Goal: Find specific page/section: Find specific page/section

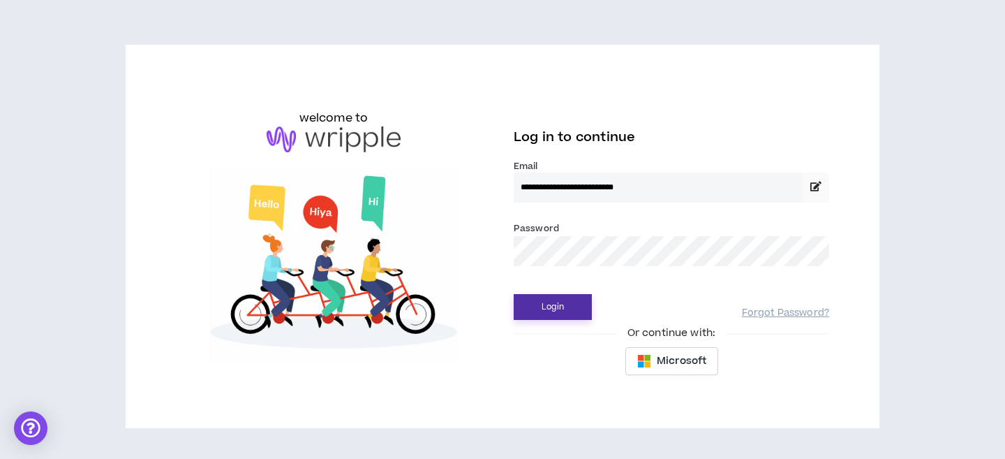
click at [549, 302] on button "Login" at bounding box center [553, 307] width 78 height 26
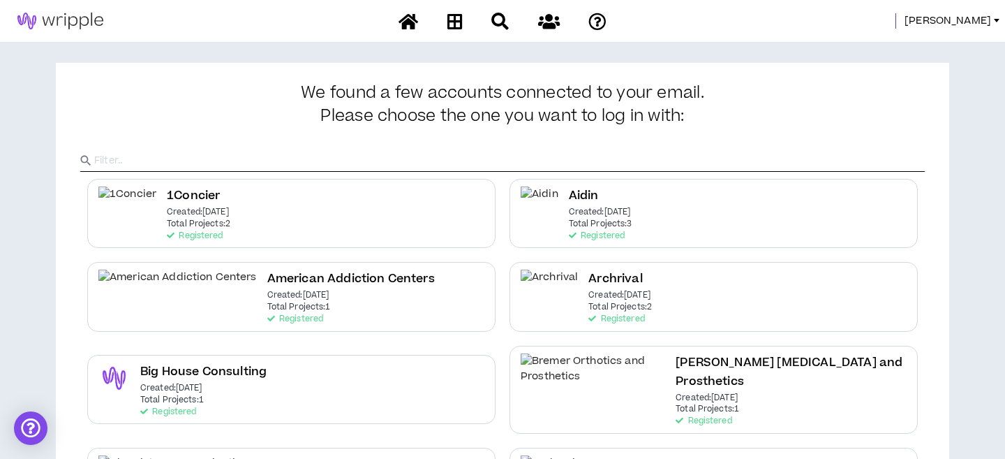
click at [987, 24] on span "[PERSON_NAME]" at bounding box center [948, 20] width 87 height 15
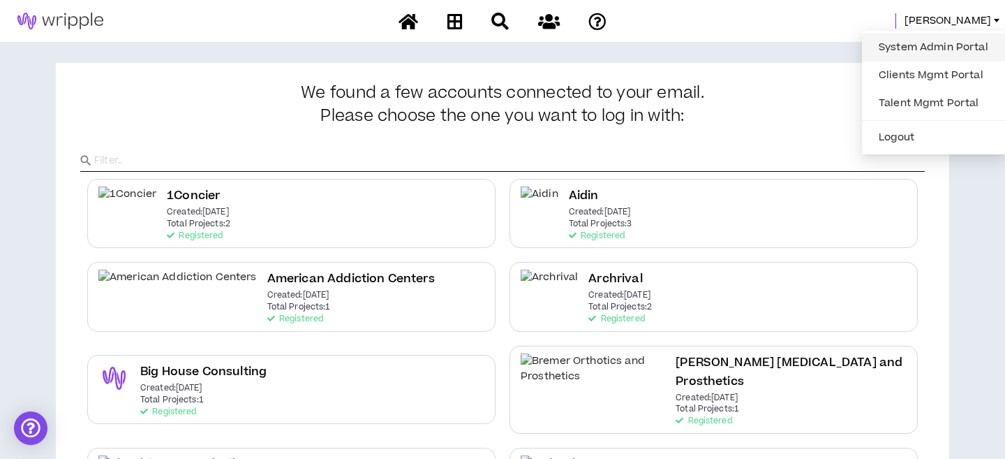
click at [949, 47] on link "System Admin Portal" at bounding box center [934, 47] width 126 height 21
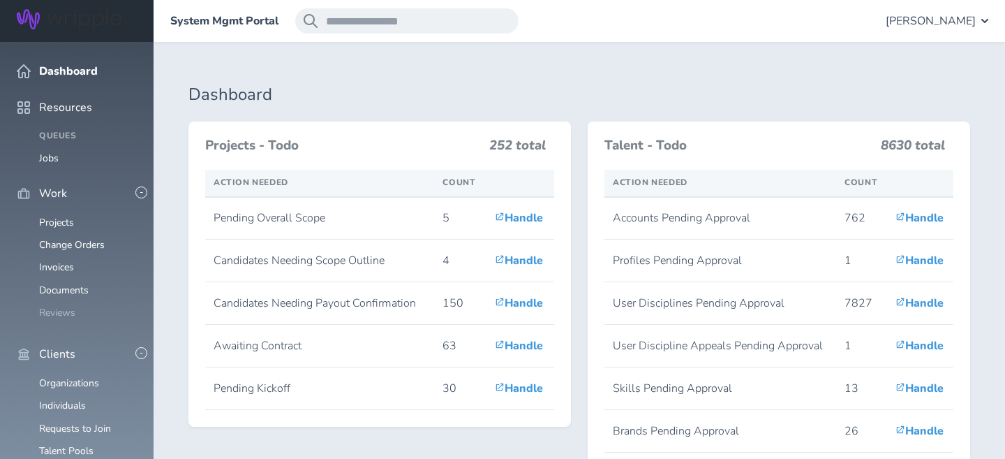
scroll to position [129, 0]
click at [55, 376] on link "Organizations" at bounding box center [69, 382] width 60 height 13
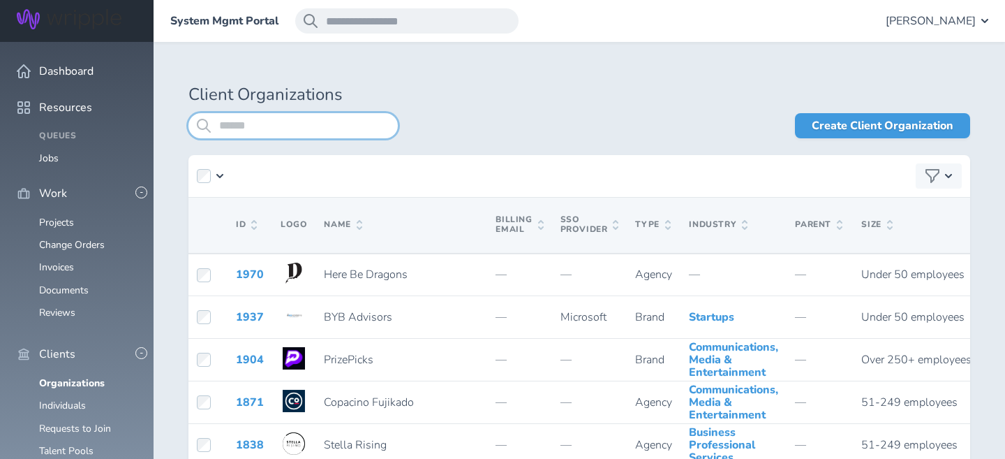
click at [228, 133] on input "search" at bounding box center [293, 125] width 209 height 25
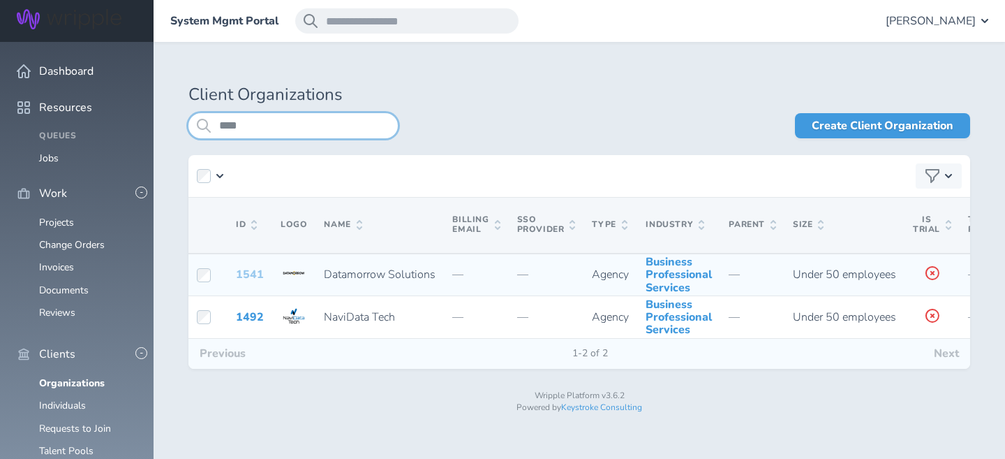
type input "****"
click at [247, 281] on link "1541" at bounding box center [250, 274] width 28 height 15
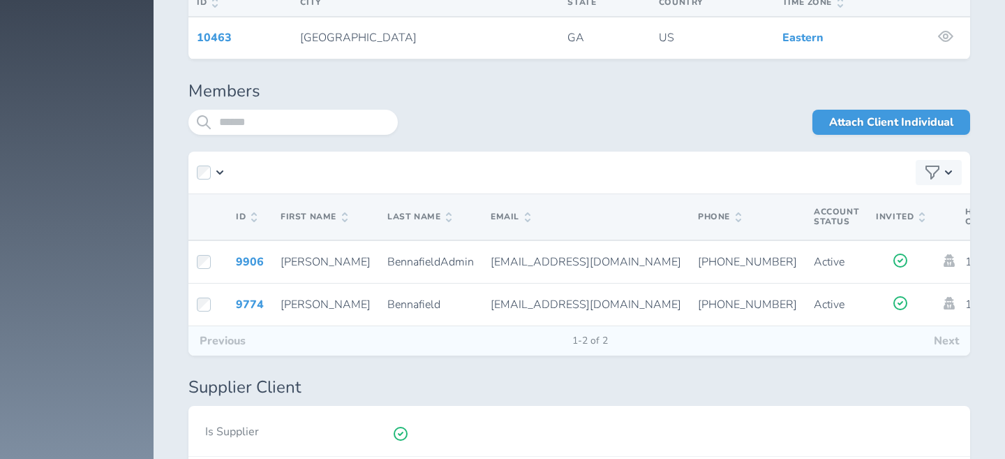
scroll to position [2604, 0]
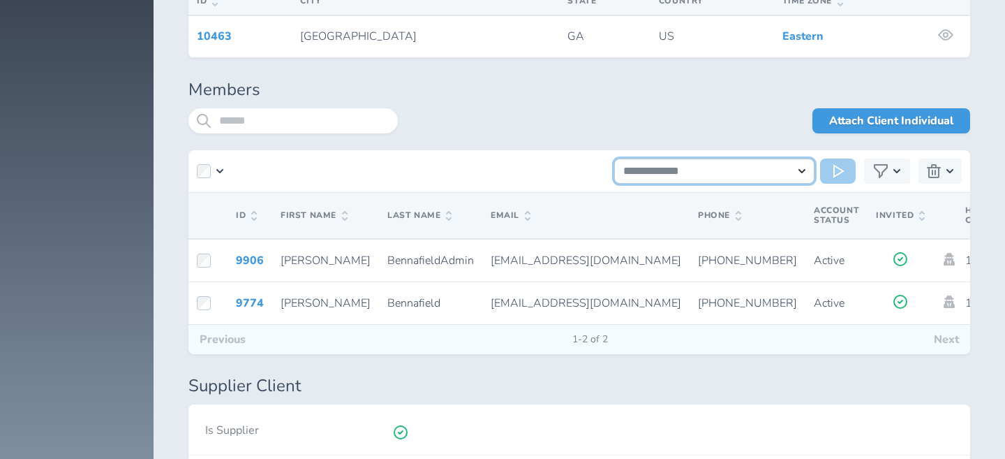
click at [792, 158] on select "**********" at bounding box center [714, 170] width 201 height 25
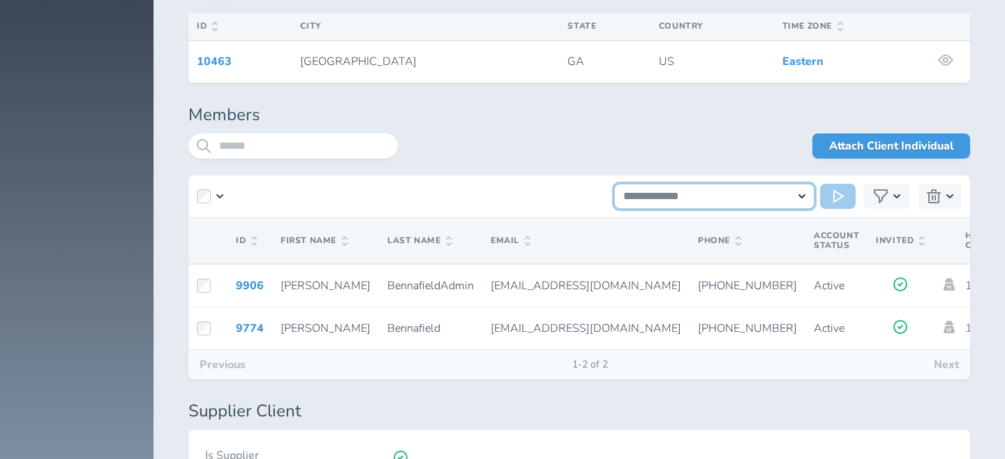
scroll to position [2574, 0]
